Goal: Check status

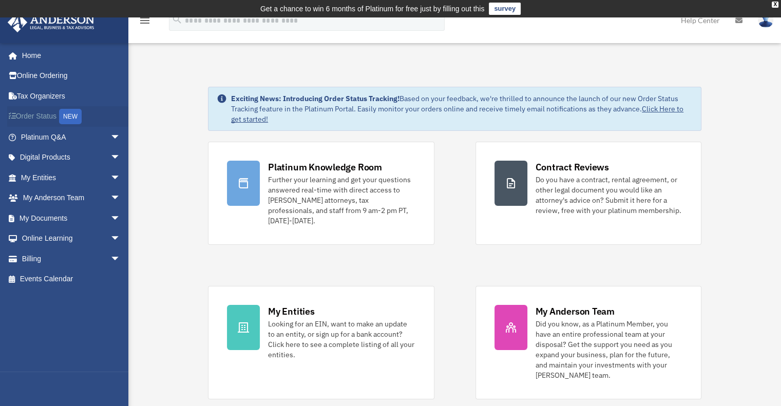
click at [40, 118] on link "Order Status NEW" at bounding box center [71, 116] width 129 height 21
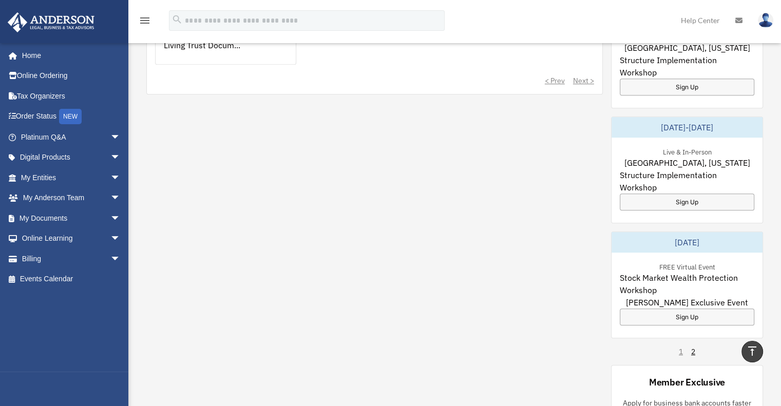
scroll to position [308, 0]
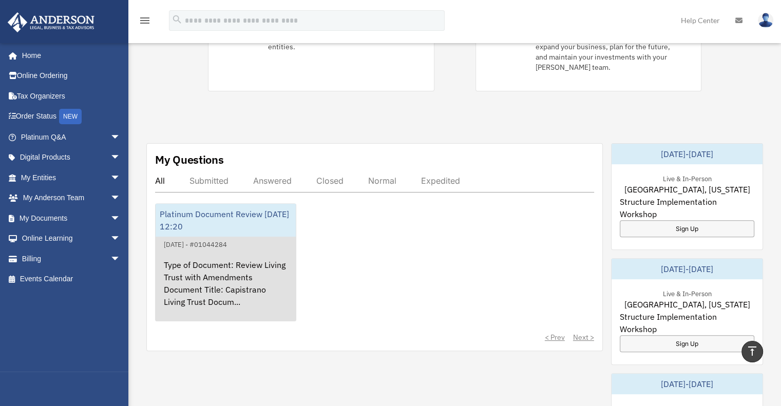
click at [256, 289] on div "Type of Document: Review Living Trust with Amendments Document Title: Capistran…" at bounding box center [226, 291] width 140 height 80
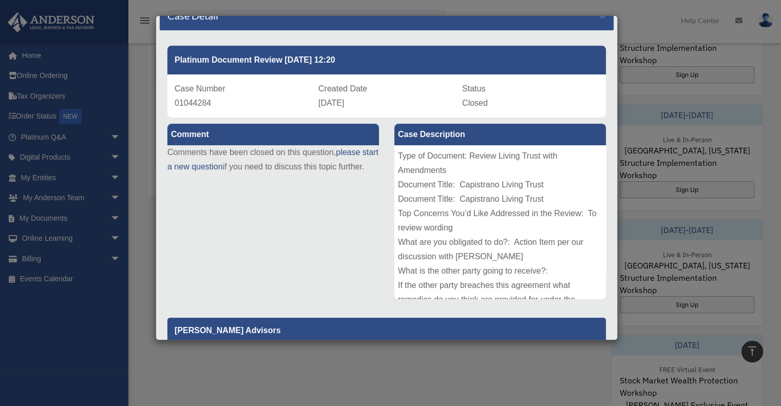
scroll to position [0, 0]
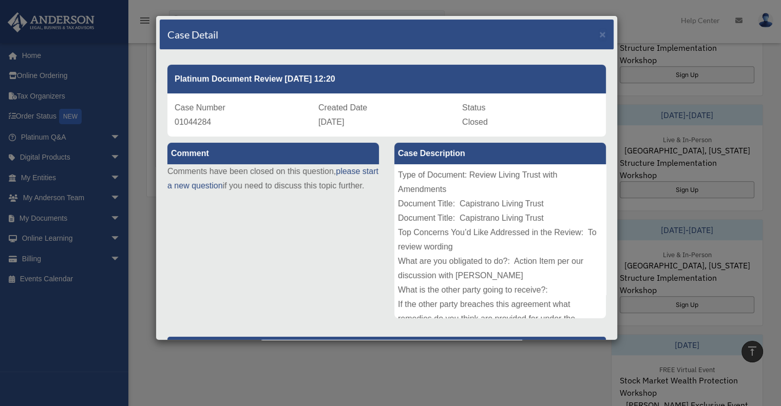
click at [318, 353] on div "Case Detail × Platinum Document Review 07/16/2025 12:20 Case Number 01044284 Cr…" at bounding box center [390, 203] width 781 height 406
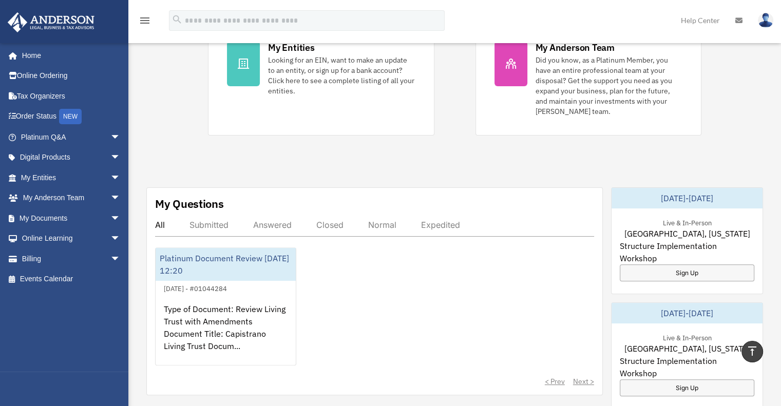
scroll to position [308, 0]
